Goal: Task Accomplishment & Management: Complete application form

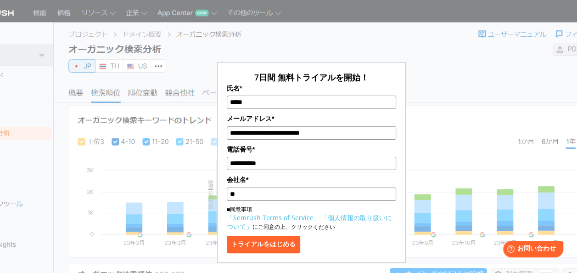
type input "*"
type input "********"
click at [282, 240] on button "トライアルをはじめる" at bounding box center [263, 243] width 73 height 17
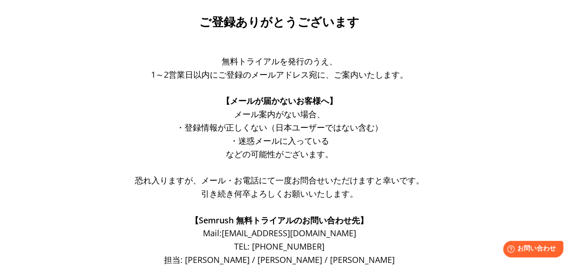
scroll to position [26, 0]
